Goal: Information Seeking & Learning: Compare options

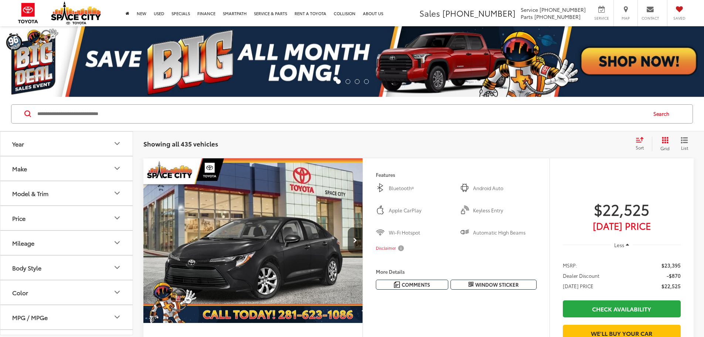
click at [48, 197] on div "Model & Trim" at bounding box center [30, 193] width 36 height 7
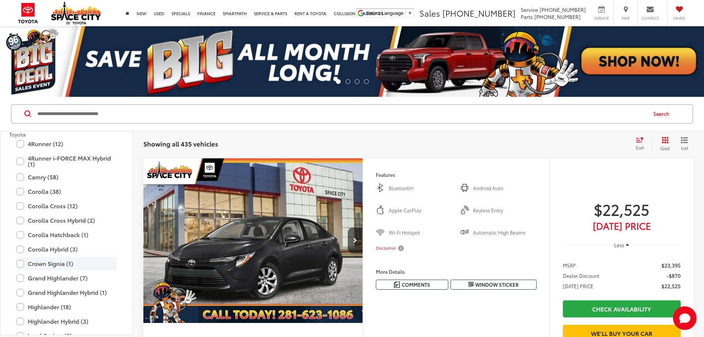
click at [20, 262] on label "Crown Signia (1)" at bounding box center [67, 263] width 100 height 13
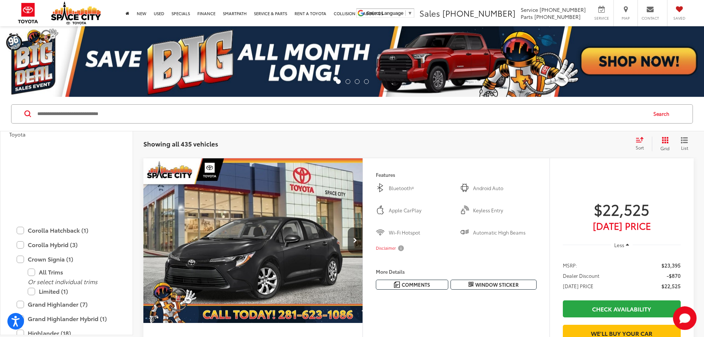
scroll to position [180, 0]
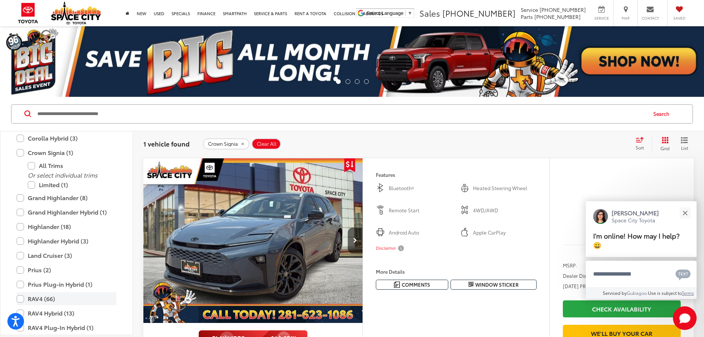
click at [22, 299] on label "RAV4 (66)" at bounding box center [67, 298] width 100 height 13
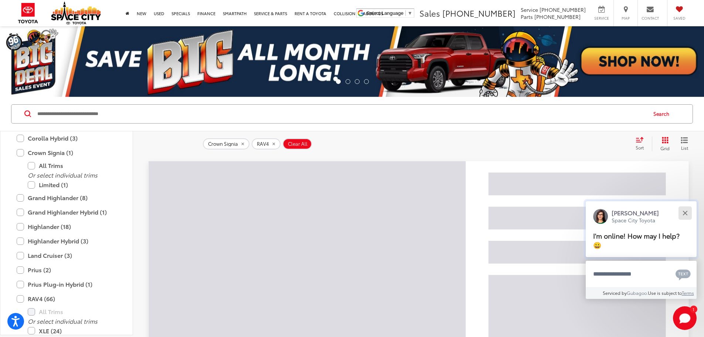
click at [685, 214] on button "Close" at bounding box center [685, 213] width 16 height 16
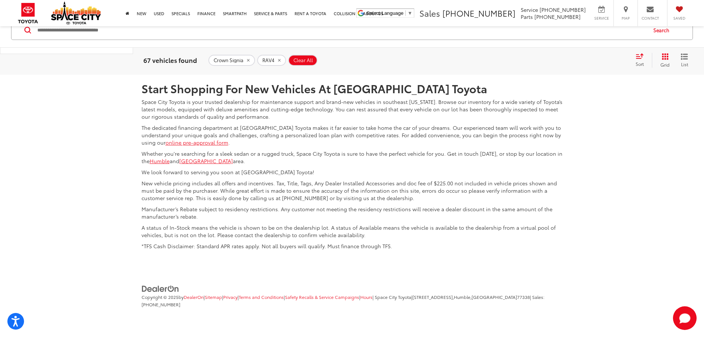
scroll to position [3769, 0]
drag, startPoint x: 27, startPoint y: 273, endPoint x: 28, endPoint y: 267, distance: 5.7
click at [27, 37] on div "Hybrid Limited (1)" at bounding box center [66, 30] width 115 height 13
click at [32, 24] on label "Limited (6)" at bounding box center [72, 17] width 89 height 13
click at [30, 37] on div "Or select individual trims XLE (24) XLE Premium (21) LE (14) Limited (6) Hybrid…" at bounding box center [66, 1] width 115 height 71
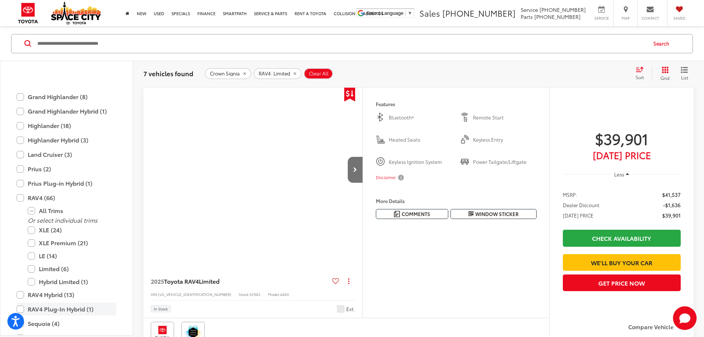
scroll to position [224, 0]
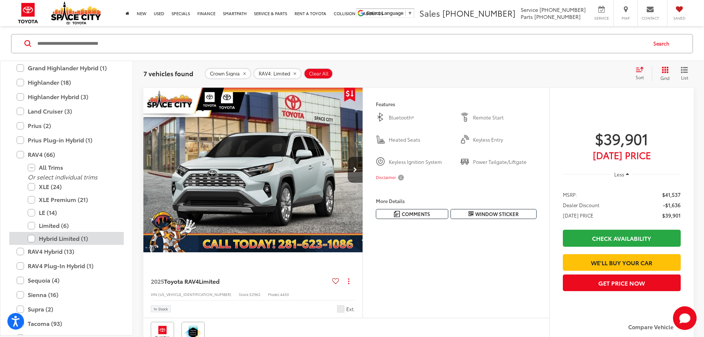
click at [32, 239] on label "Hybrid Limited (1)" at bounding box center [72, 238] width 89 height 13
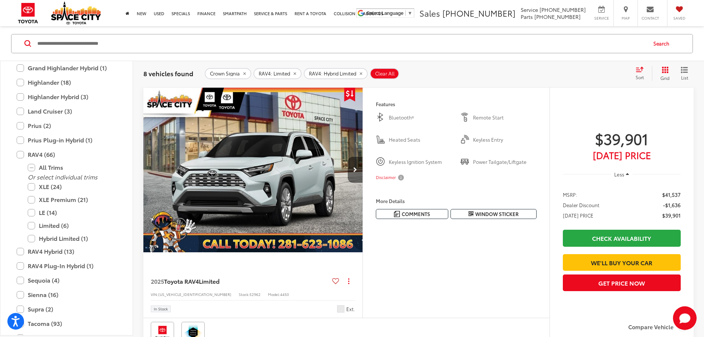
click at [362, 183] on button "Next image" at bounding box center [355, 170] width 15 height 26
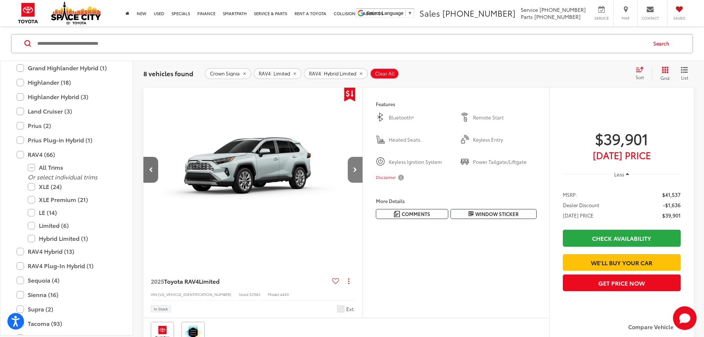
click at [362, 183] on button "Next image" at bounding box center [355, 170] width 15 height 26
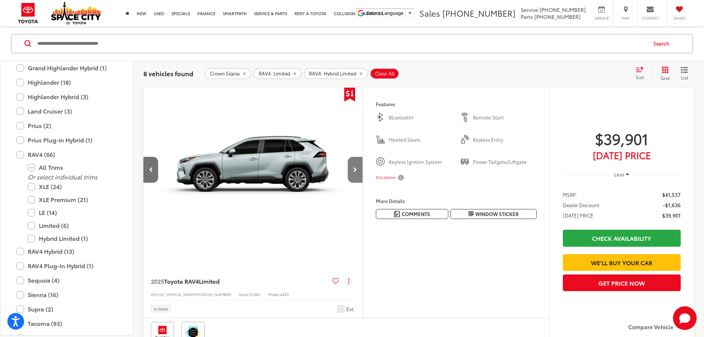
click at [362, 183] on button "Next image" at bounding box center [355, 170] width 15 height 26
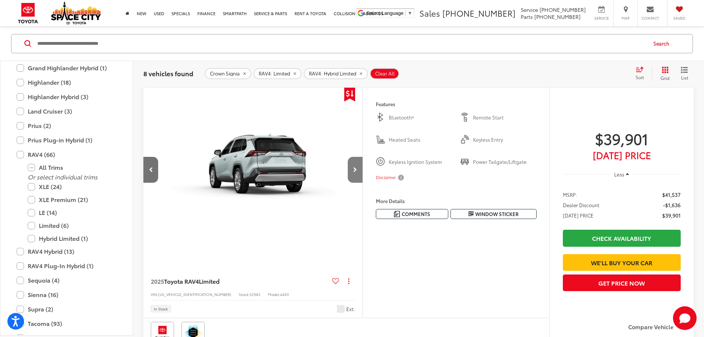
click at [362, 183] on button "Next image" at bounding box center [355, 170] width 15 height 26
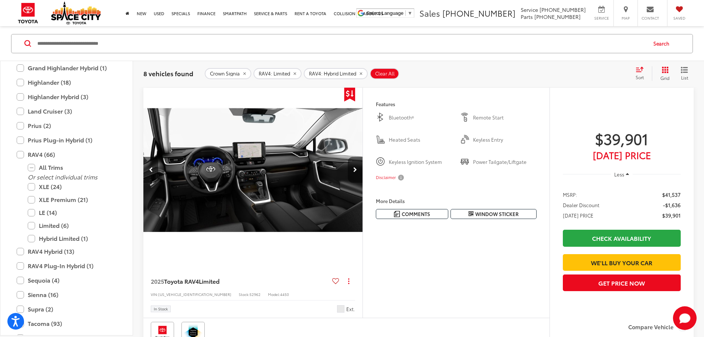
click at [362, 183] on button "Next image" at bounding box center [355, 170] width 15 height 26
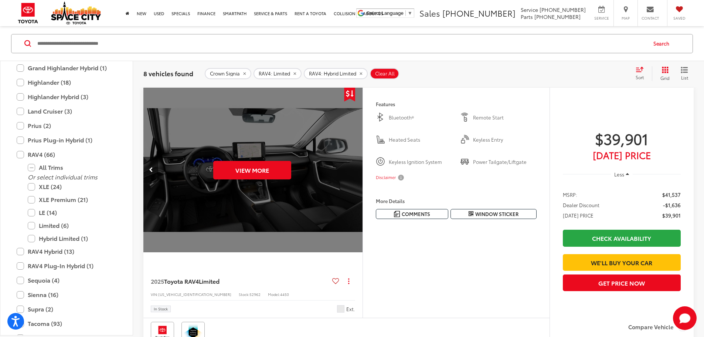
scroll to position [0, 1392]
click at [283, 179] on button "View More" at bounding box center [252, 170] width 78 height 18
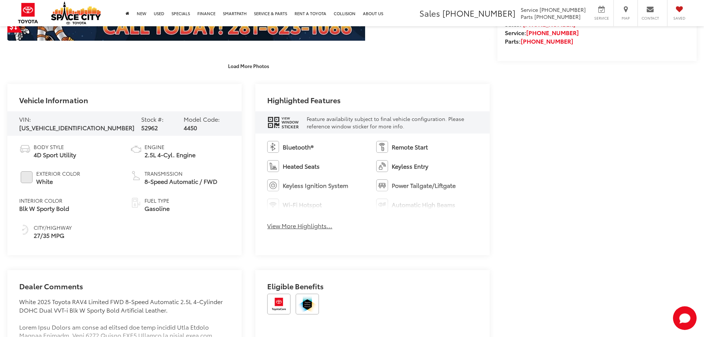
click at [303, 225] on button "View More Highlights..." at bounding box center [299, 225] width 65 height 8
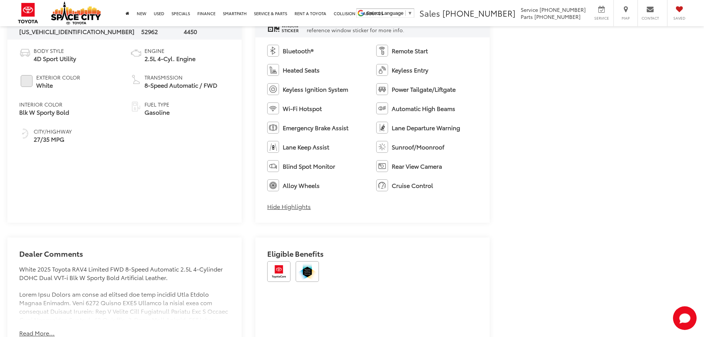
scroll to position [589, 0]
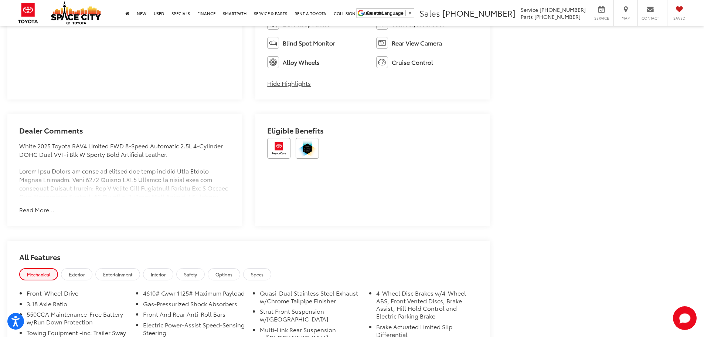
click at [26, 212] on button "Read More..." at bounding box center [36, 209] width 35 height 8
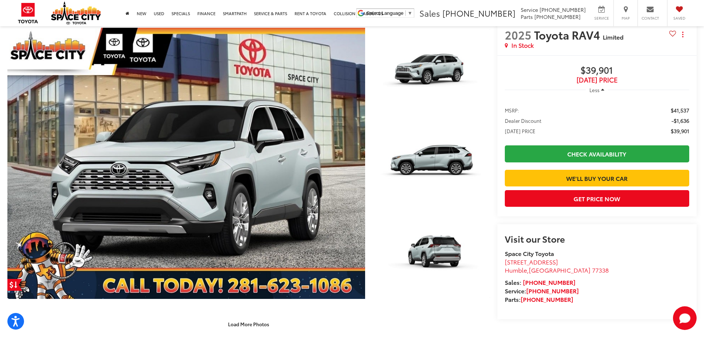
scroll to position [293, 0]
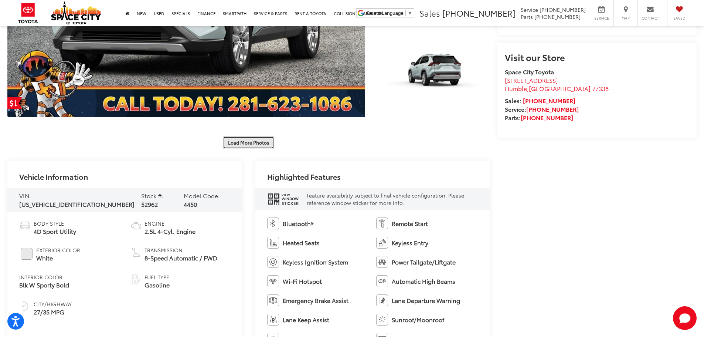
click at [248, 145] on button "Load More Photos" at bounding box center [248, 142] width 51 height 13
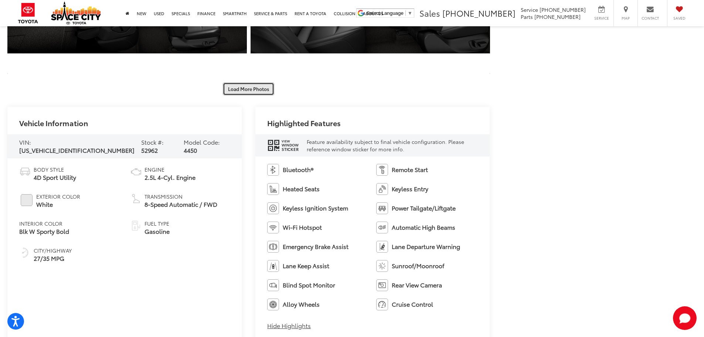
scroll to position [736, 0]
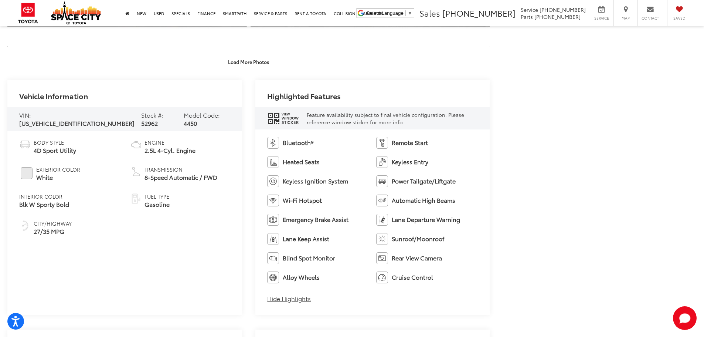
click at [282, 123] on span "Sticker" at bounding box center [290, 122] width 17 height 4
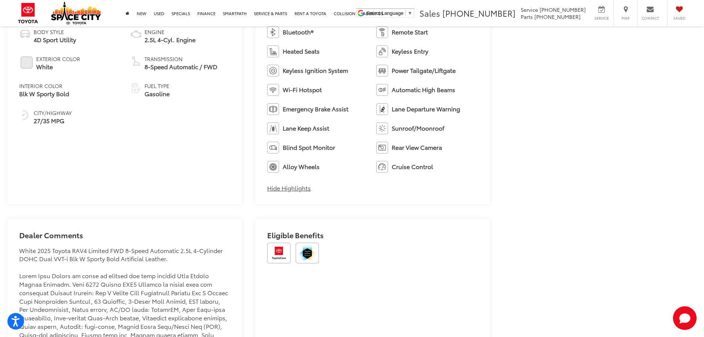
scroll to position [847, 0]
click at [278, 188] on button "Hide Highlights" at bounding box center [289, 187] width 44 height 8
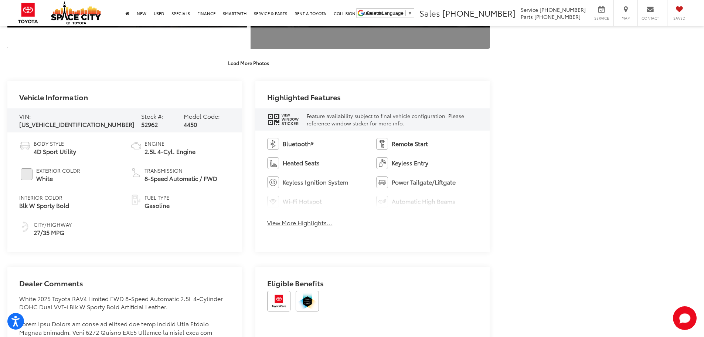
scroll to position [662, 0]
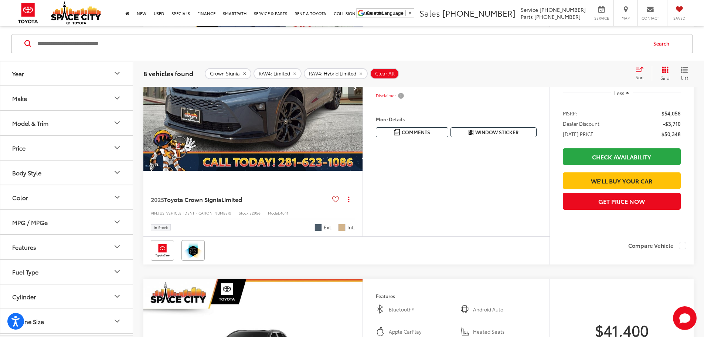
click at [362, 101] on button "Next image" at bounding box center [355, 88] width 15 height 26
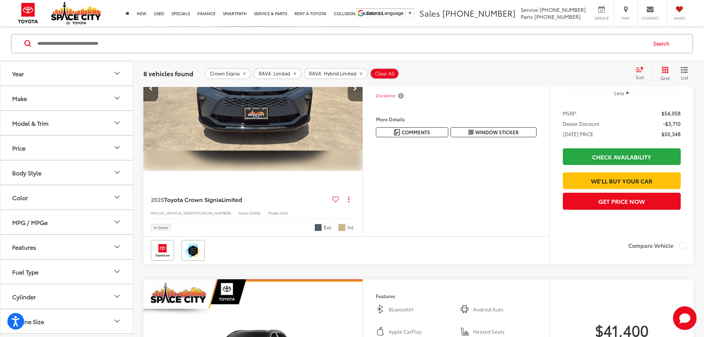
click at [362, 101] on button "Next image" at bounding box center [355, 88] width 15 height 26
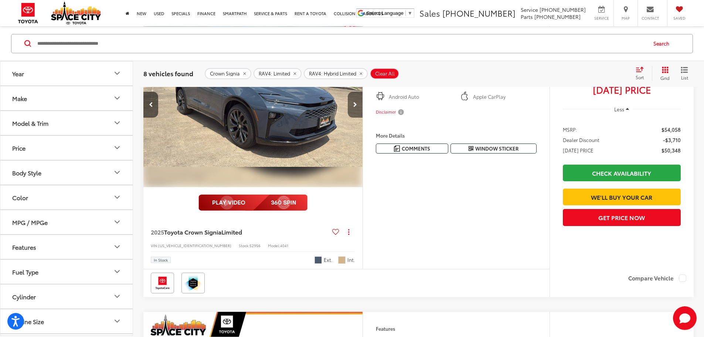
scroll to position [0, 561]
click at [362, 187] on img "2025 Toyota Crown Signia Limited 2" at bounding box center [252, 104] width 220 height 165
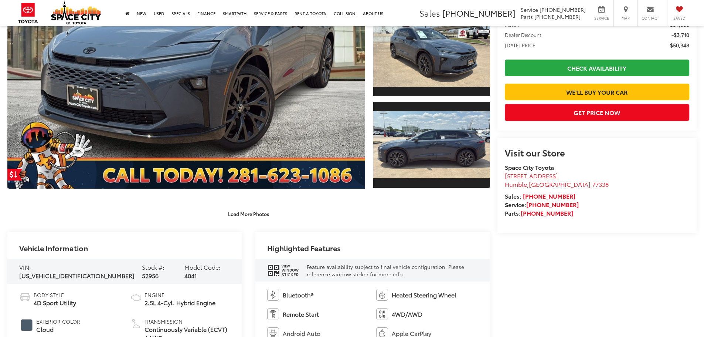
scroll to position [111, 0]
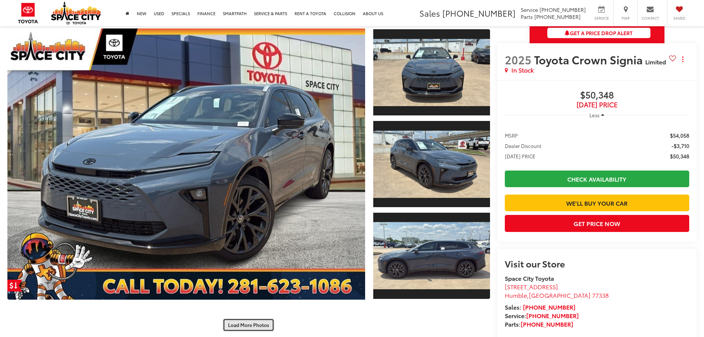
click at [245, 319] on button "Load More Photos" at bounding box center [248, 324] width 51 height 13
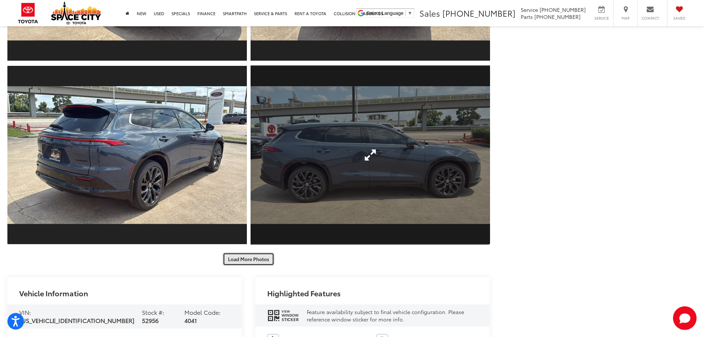
scroll to position [591, 0]
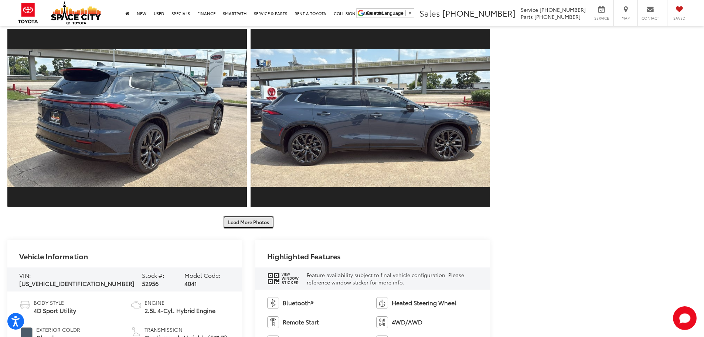
click at [255, 225] on button "Load More Photos" at bounding box center [248, 221] width 51 height 13
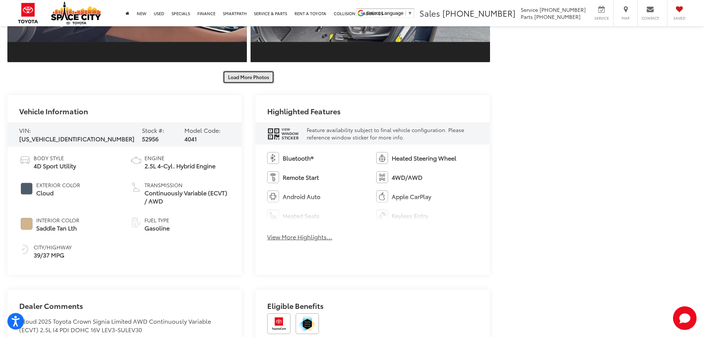
scroll to position [1103, 0]
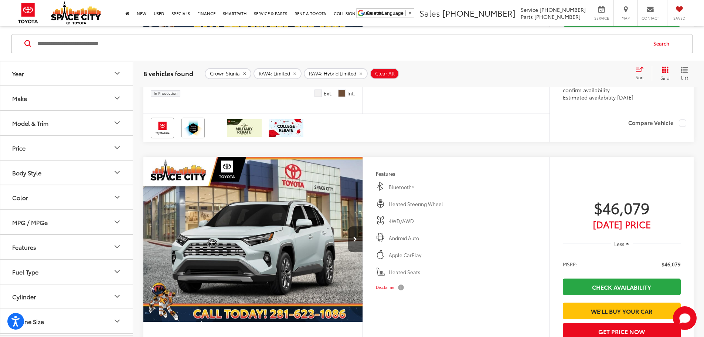
scroll to position [2029, 0]
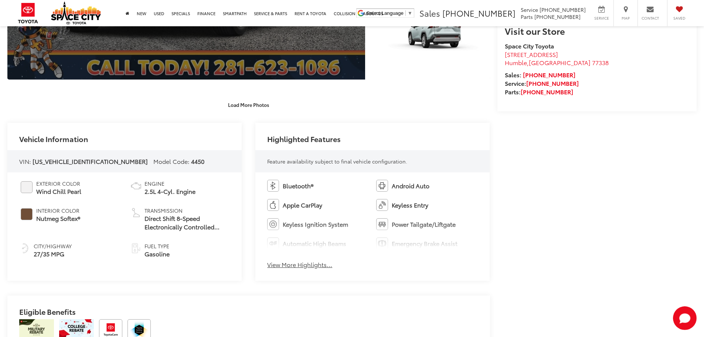
scroll to position [332, 0]
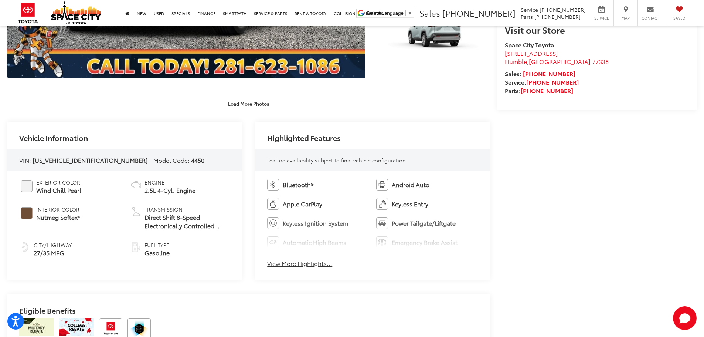
click at [307, 266] on button "View More Highlights..." at bounding box center [299, 263] width 65 height 8
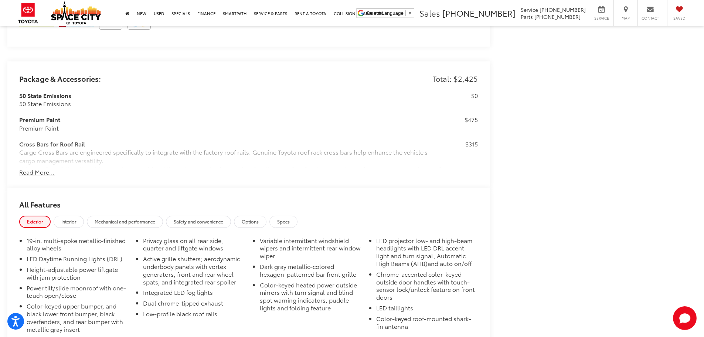
scroll to position [701, 0]
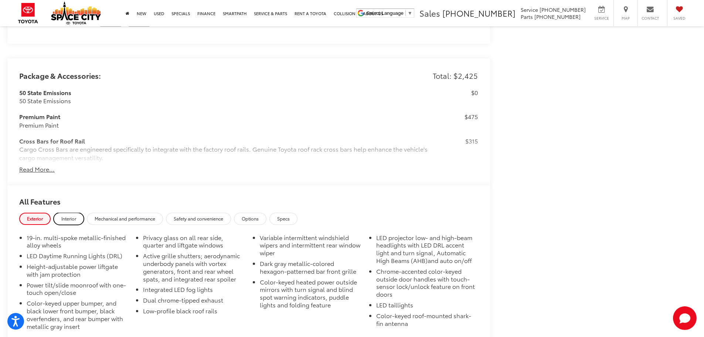
click at [76, 216] on span "Interior" at bounding box center [68, 218] width 15 height 6
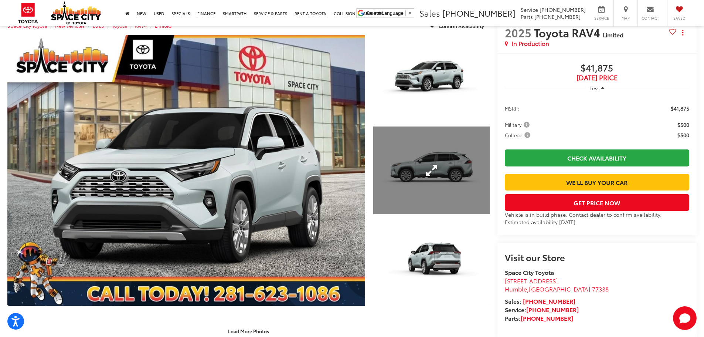
scroll to position [147, 0]
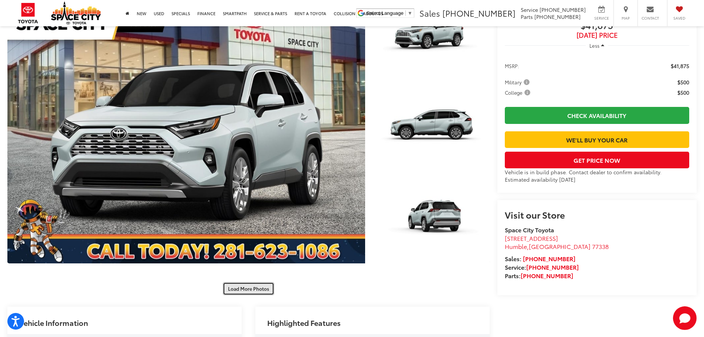
click at [250, 286] on button "Load More Photos" at bounding box center [248, 288] width 51 height 13
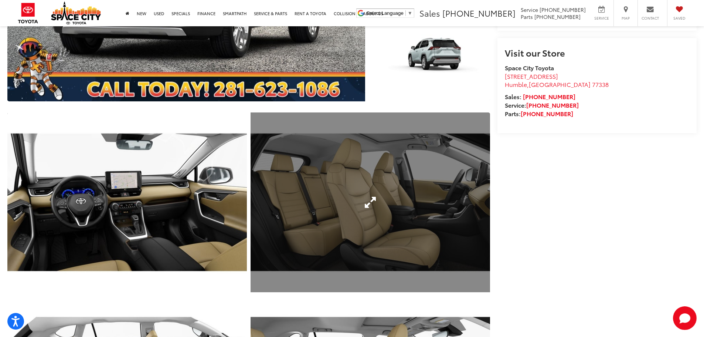
scroll to position [332, 0]
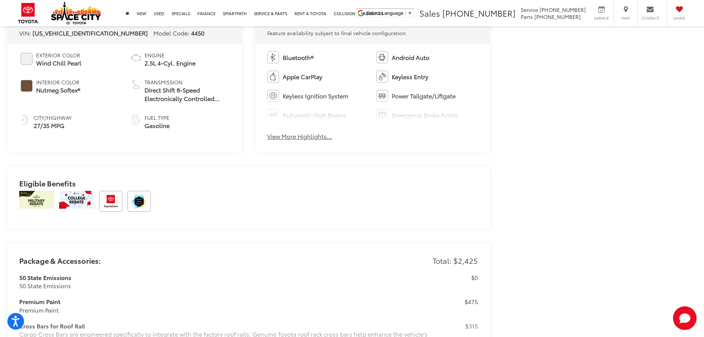
scroll to position [292, 0]
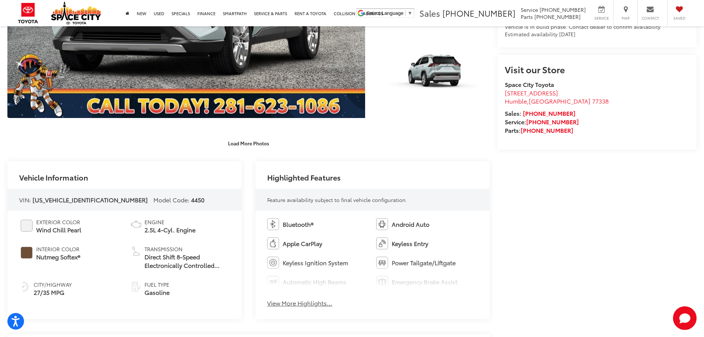
drag, startPoint x: 555, startPoint y: 285, endPoint x: 527, endPoint y: 283, distance: 27.8
click at [555, 285] on div "Space City Toyota New Vehicles 2025 Toyota RAV4 Limited Confirm Availability Ph…" at bounding box center [352, 338] width 704 height 1042
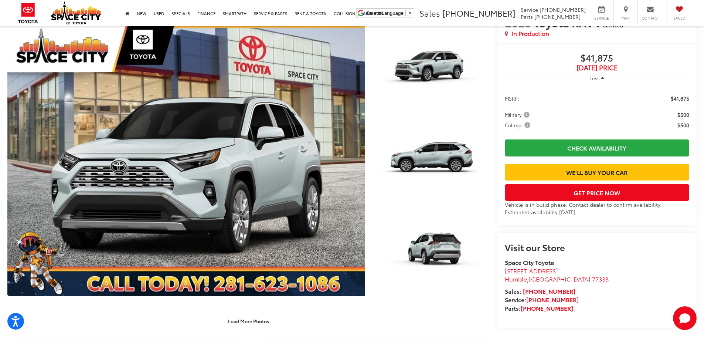
scroll to position [71, 0]
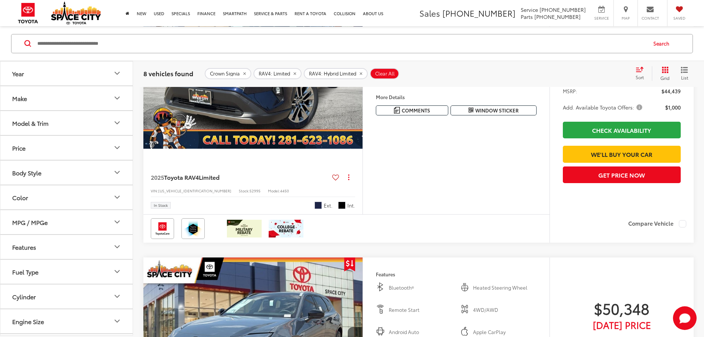
scroll to position [71, 0]
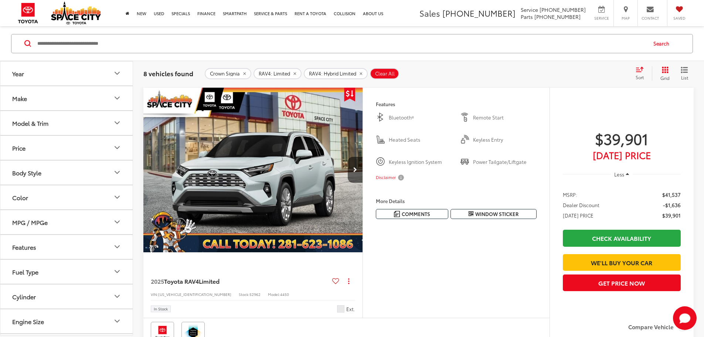
click at [287, 188] on img "2025 Toyota RAV4 Limited 0" at bounding box center [253, 170] width 220 height 165
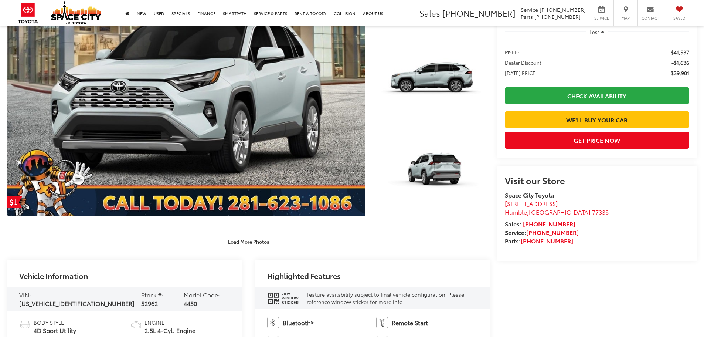
scroll to position [517, 0]
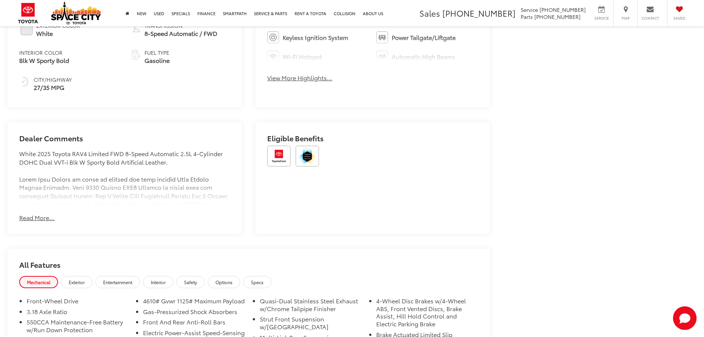
click at [40, 214] on button "Read More..." at bounding box center [36, 217] width 35 height 8
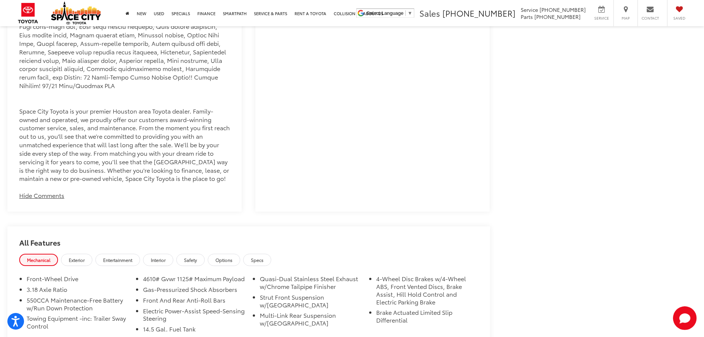
scroll to position [921, 0]
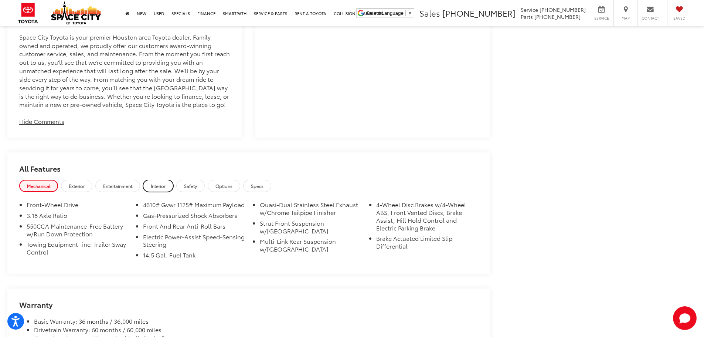
click at [151, 180] on link "Interior" at bounding box center [158, 186] width 30 height 12
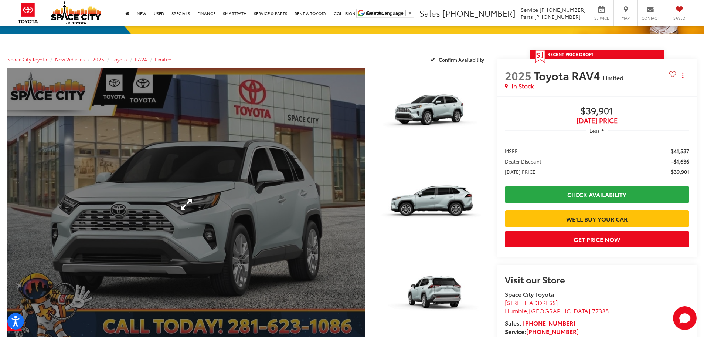
scroll to position [111, 0]
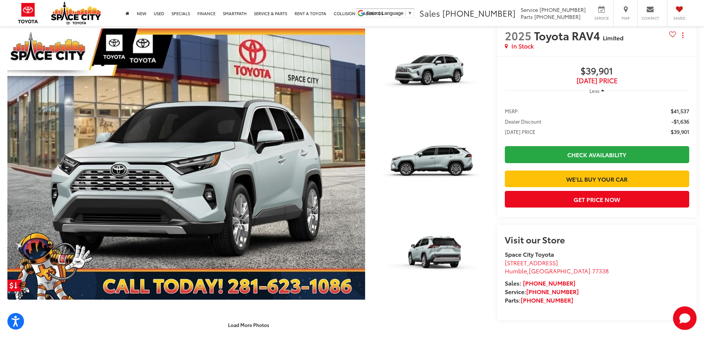
click at [505, 167] on capital-one-entry-button at bounding box center [505, 167] width 0 height 0
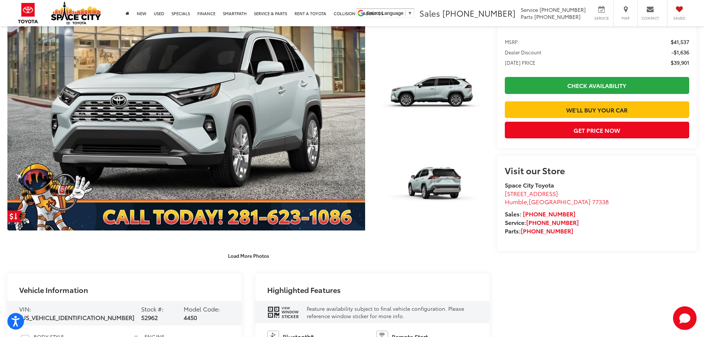
scroll to position [185, 0]
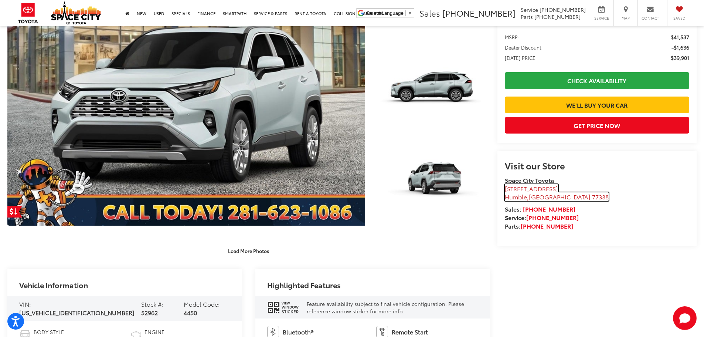
click at [535, 201] on span "[GEOGRAPHIC_DATA]" at bounding box center [560, 196] width 62 height 8
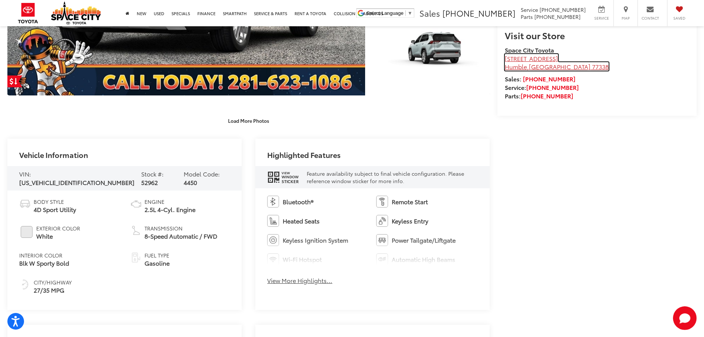
scroll to position [148, 0]
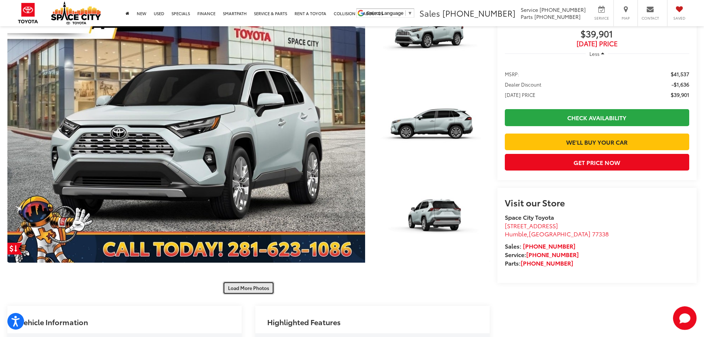
click at [250, 283] on button "Load More Photos" at bounding box center [248, 287] width 51 height 13
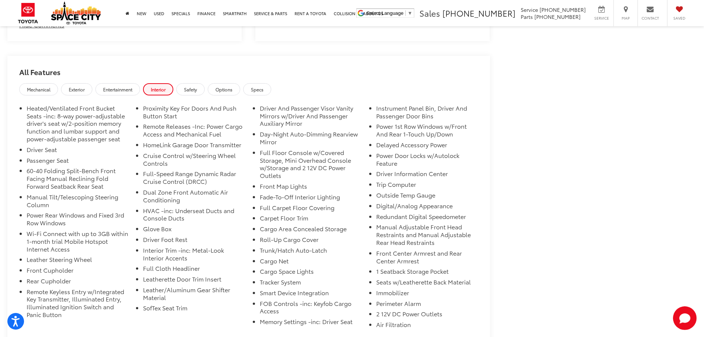
scroll to position [1367, 0]
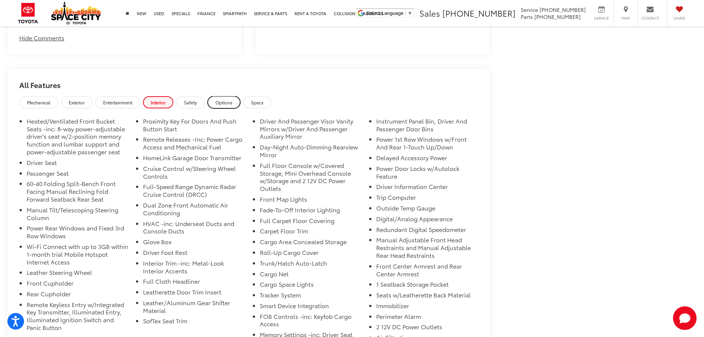
click at [226, 99] on span "Options" at bounding box center [223, 102] width 17 height 6
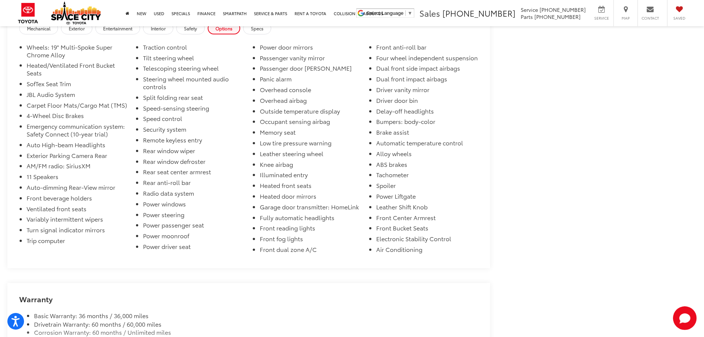
scroll to position [1219, 0]
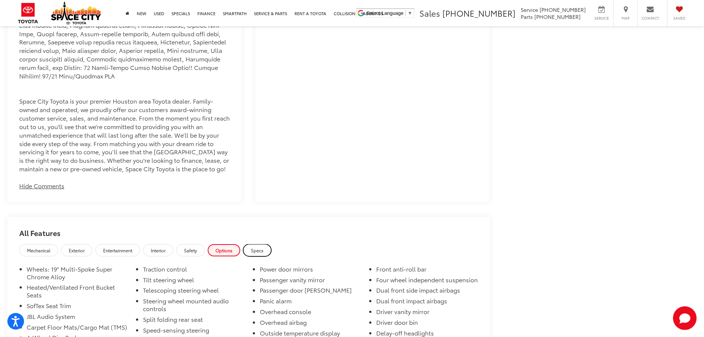
click at [254, 247] on span "Specs" at bounding box center [257, 250] width 13 height 6
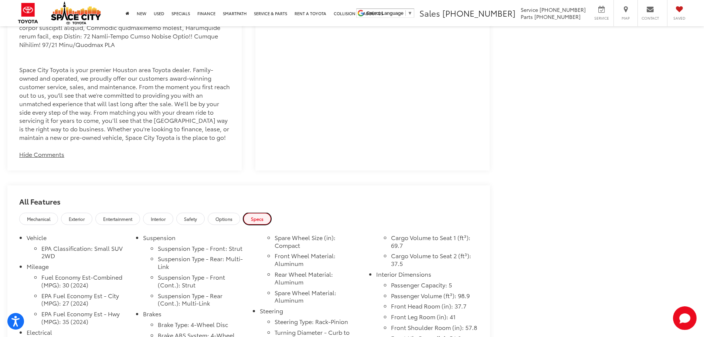
scroll to position [1293, 0]
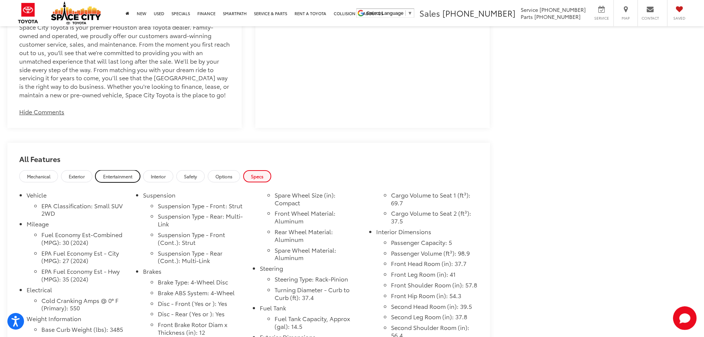
click at [112, 173] on span "Entertainment" at bounding box center [117, 176] width 29 height 6
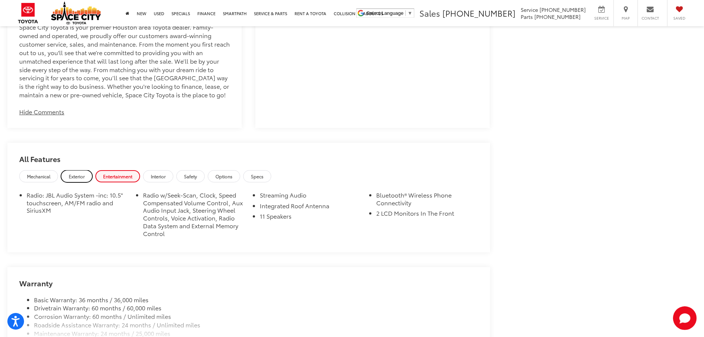
click at [69, 170] on link "Exterior" at bounding box center [76, 176] width 31 height 12
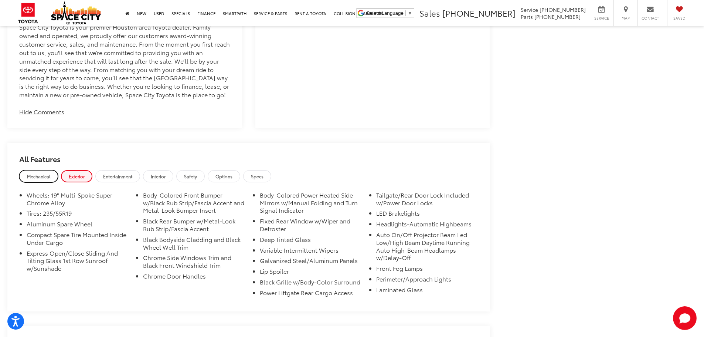
click at [42, 170] on link "Mechanical" at bounding box center [38, 176] width 39 height 12
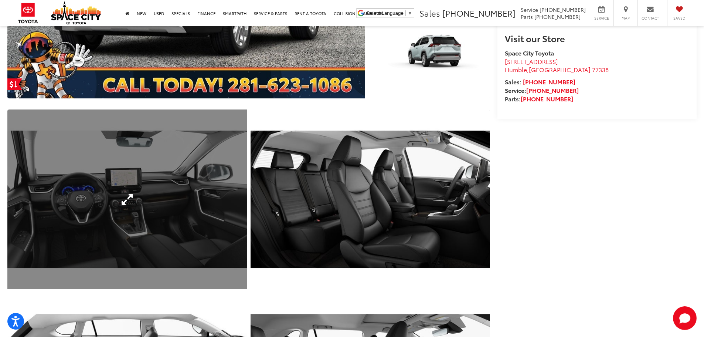
scroll to position [88, 0]
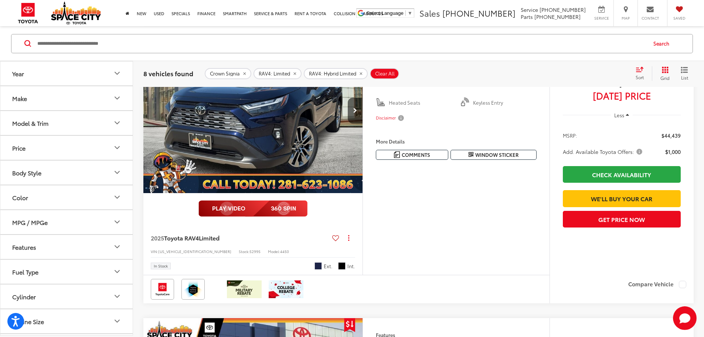
click at [281, 193] on img "2025 Toyota RAV4 Limited 0" at bounding box center [253, 110] width 220 height 165
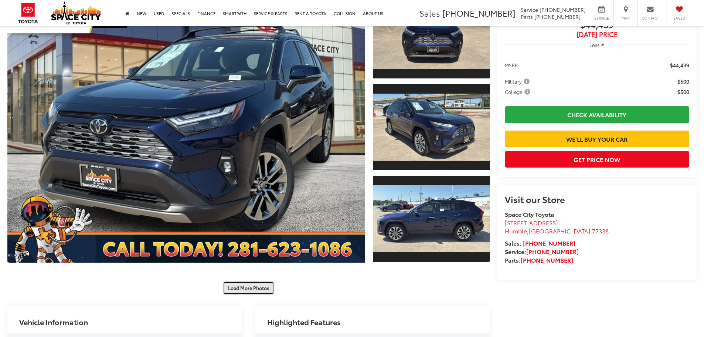
click at [245, 290] on button "Load More Photos" at bounding box center [248, 287] width 51 height 13
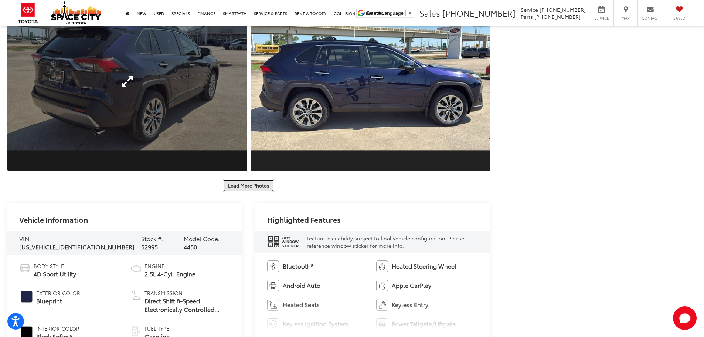
scroll to position [606, 0]
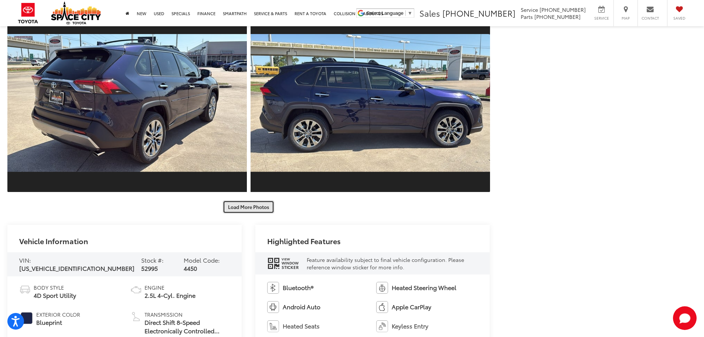
click at [256, 206] on button "Load More Photos" at bounding box center [248, 206] width 51 height 13
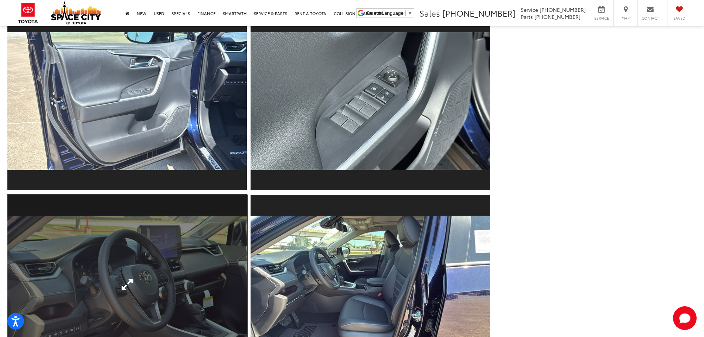
click at [130, 258] on link "Expand Photo 10" at bounding box center [126, 284] width 239 height 180
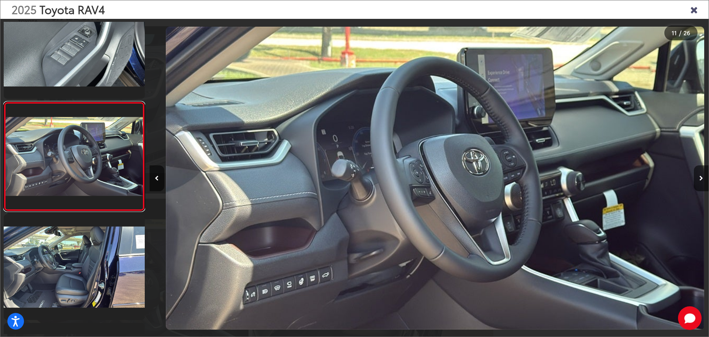
scroll to position [0, 5595]
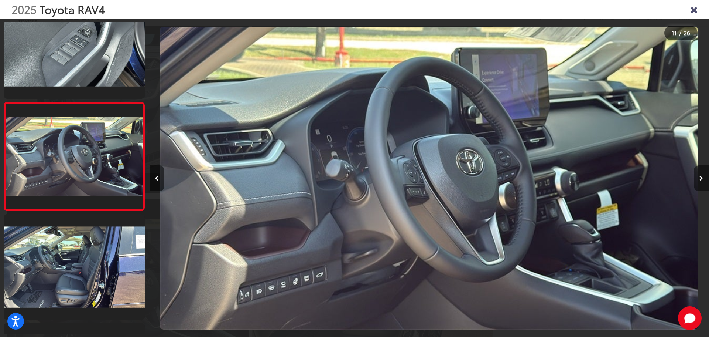
click at [703, 176] on button "Next image" at bounding box center [701, 178] width 15 height 26
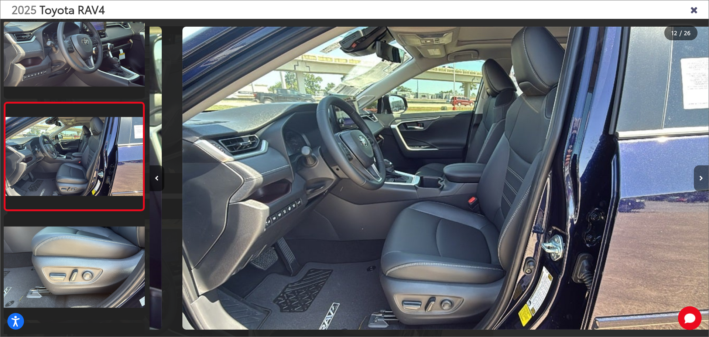
scroll to position [0, 6155]
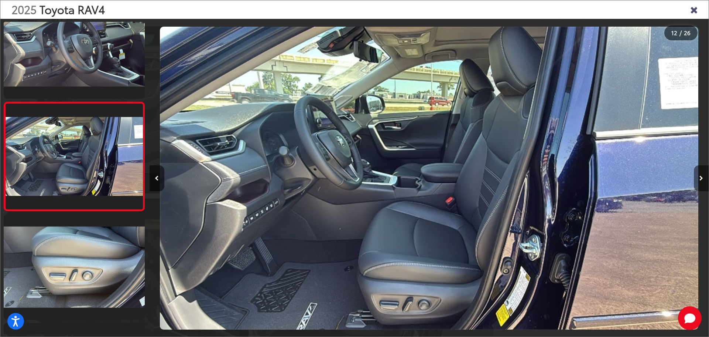
click at [703, 176] on button "Next image" at bounding box center [701, 178] width 15 height 26
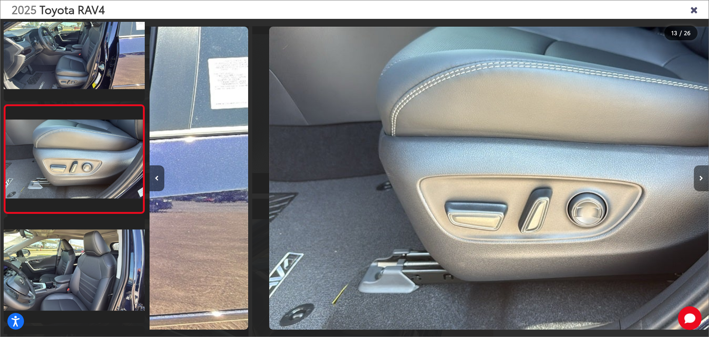
scroll to position [1225, 0]
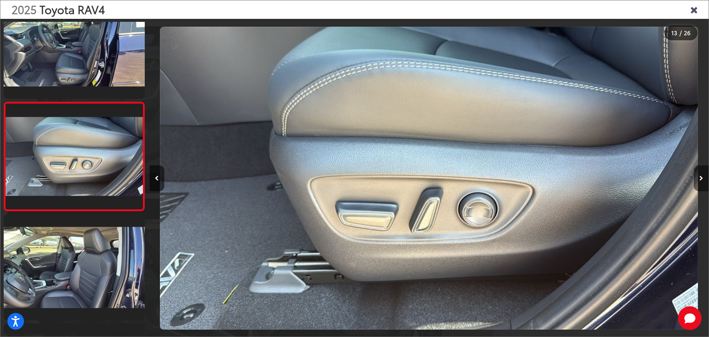
click at [703, 176] on button "Next image" at bounding box center [701, 178] width 15 height 26
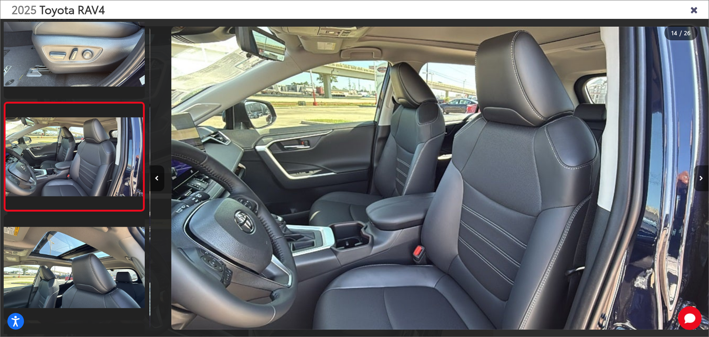
scroll to position [0, 7274]
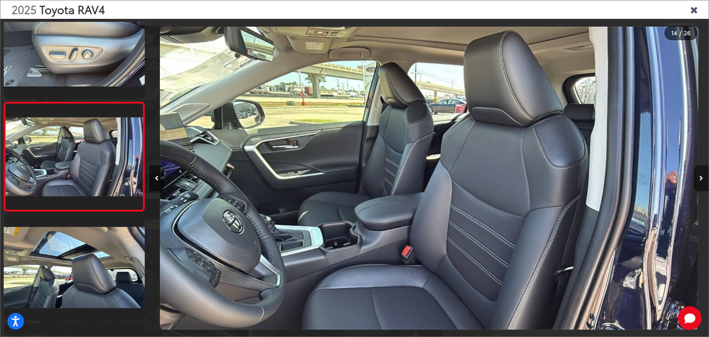
click at [703, 176] on button "Next image" at bounding box center [701, 178] width 15 height 26
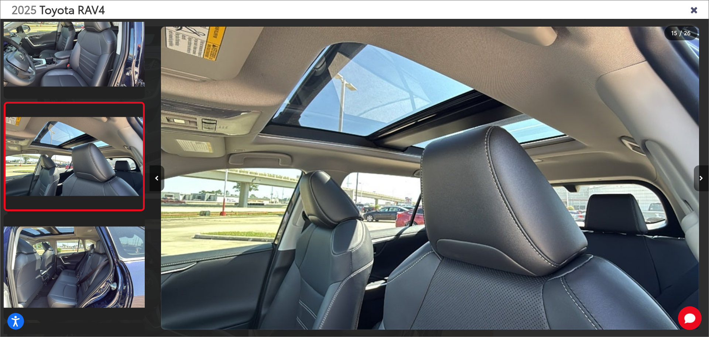
scroll to position [0, 7834]
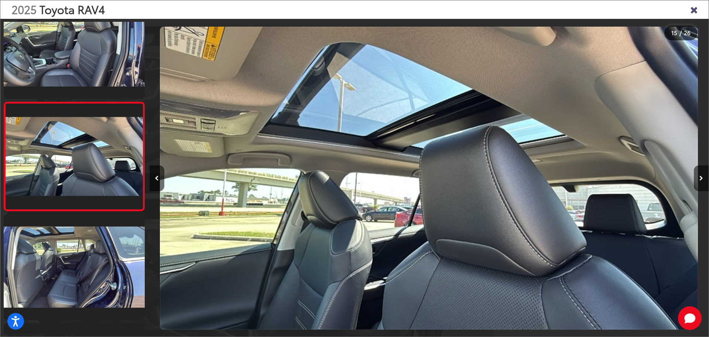
click at [696, 13] on icon "Close gallery" at bounding box center [694, 9] width 7 height 10
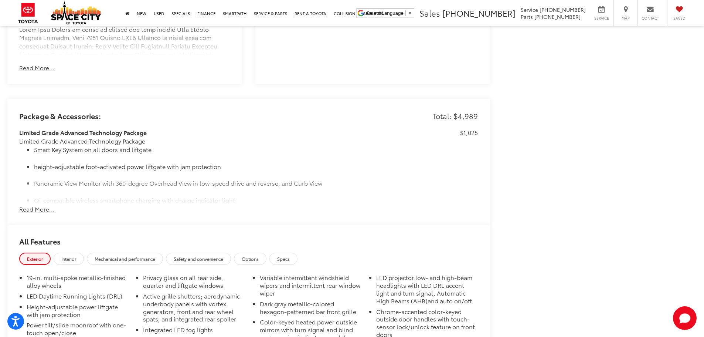
scroll to position [1530, 0]
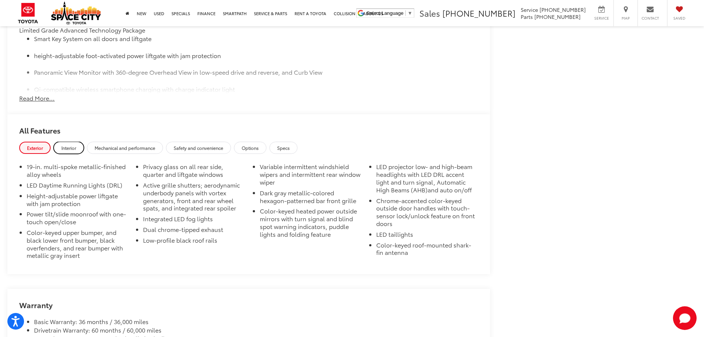
click at [73, 148] on span "Interior" at bounding box center [68, 147] width 15 height 6
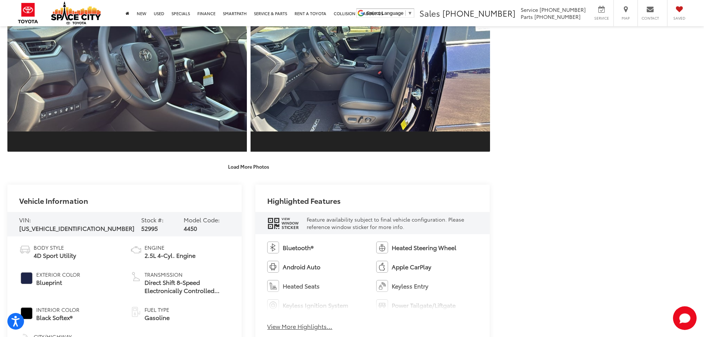
scroll to position [1570, 0]
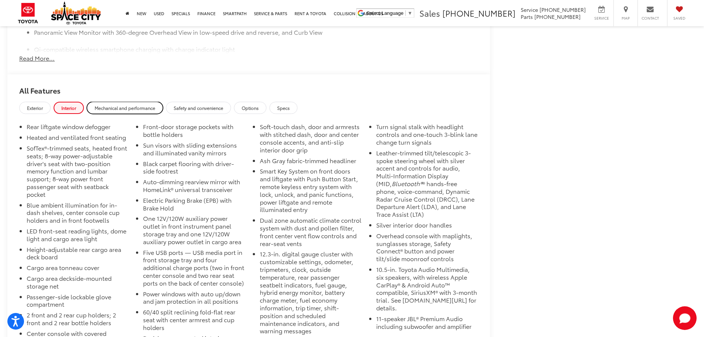
click at [110, 106] on span "Mechanical and performance" at bounding box center [125, 108] width 61 height 6
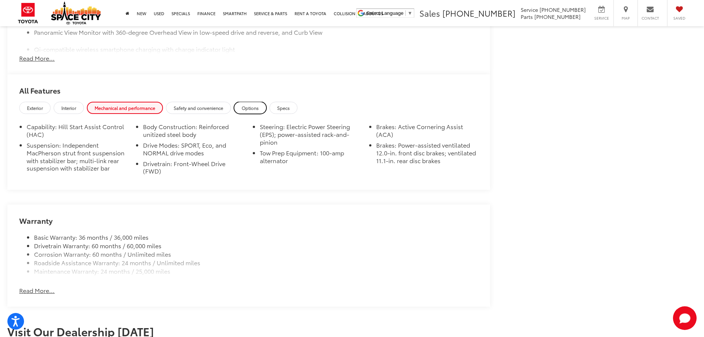
click at [255, 105] on span "Options" at bounding box center [250, 108] width 17 height 6
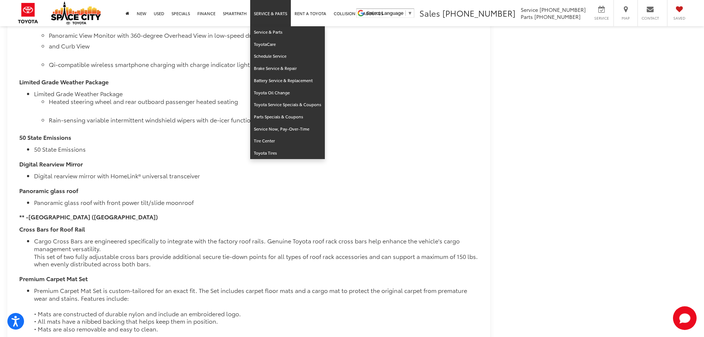
scroll to position [1496, 0]
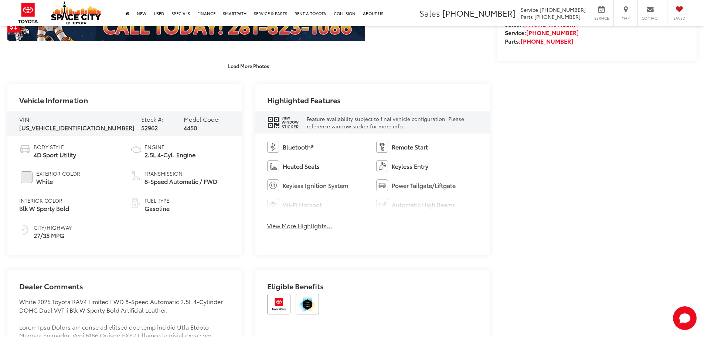
click at [308, 230] on div "Bluetooth® Remote Start Heated Seats Keyless Entry Keyless Ignition System Powe…" at bounding box center [372, 187] width 234 height 108
click at [308, 224] on button "View More Highlights..." at bounding box center [299, 225] width 65 height 8
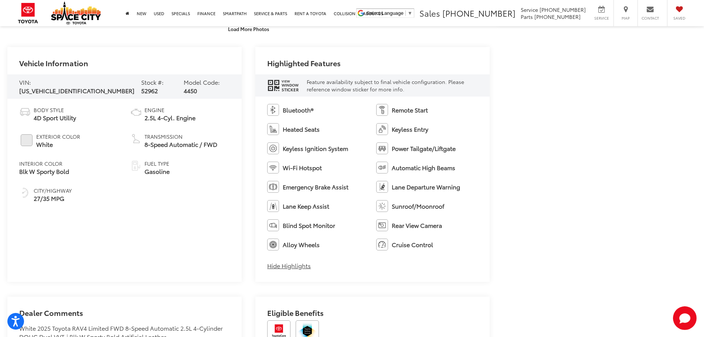
scroll to position [406, 0]
